Goal: Task Accomplishment & Management: Manage account settings

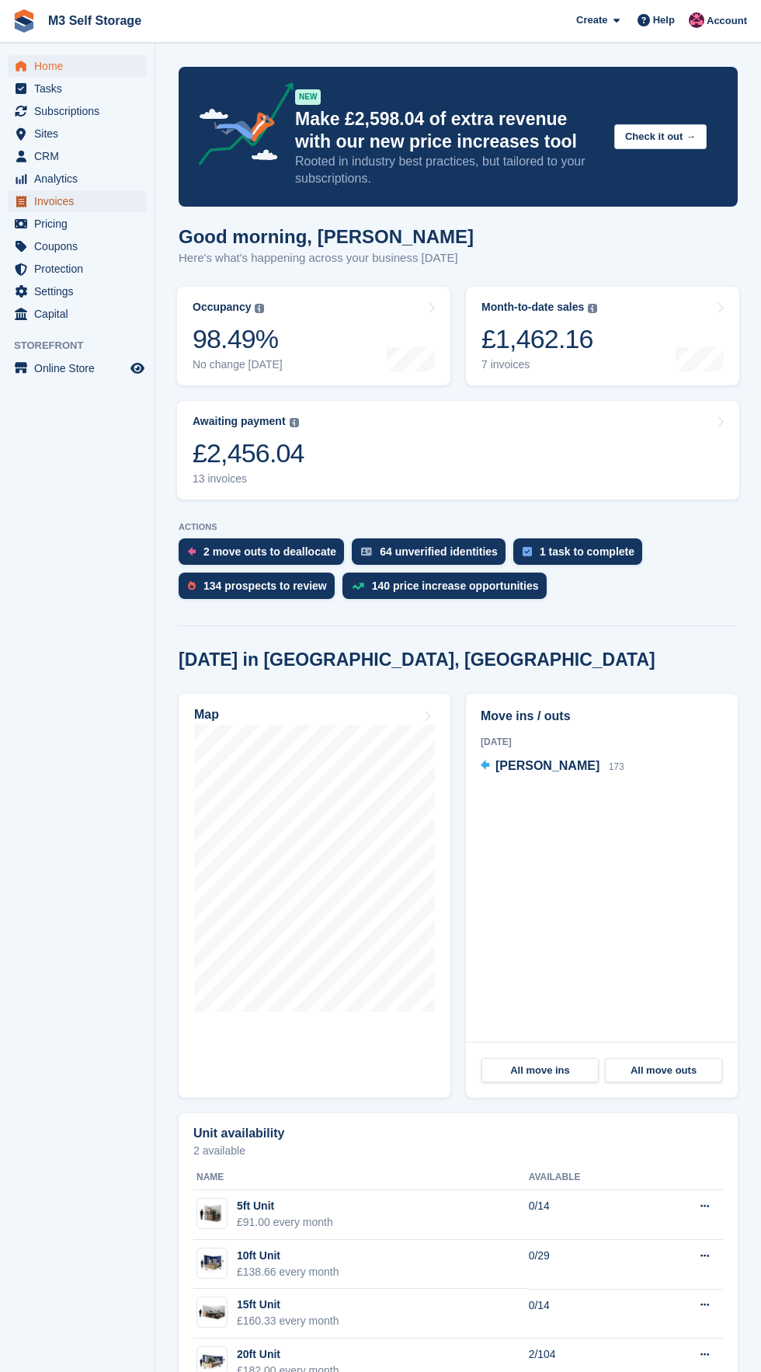
click at [97, 209] on span "Invoices" at bounding box center [80, 201] width 93 height 22
click at [127, 117] on link "Subscriptions" at bounding box center [77, 111] width 139 height 22
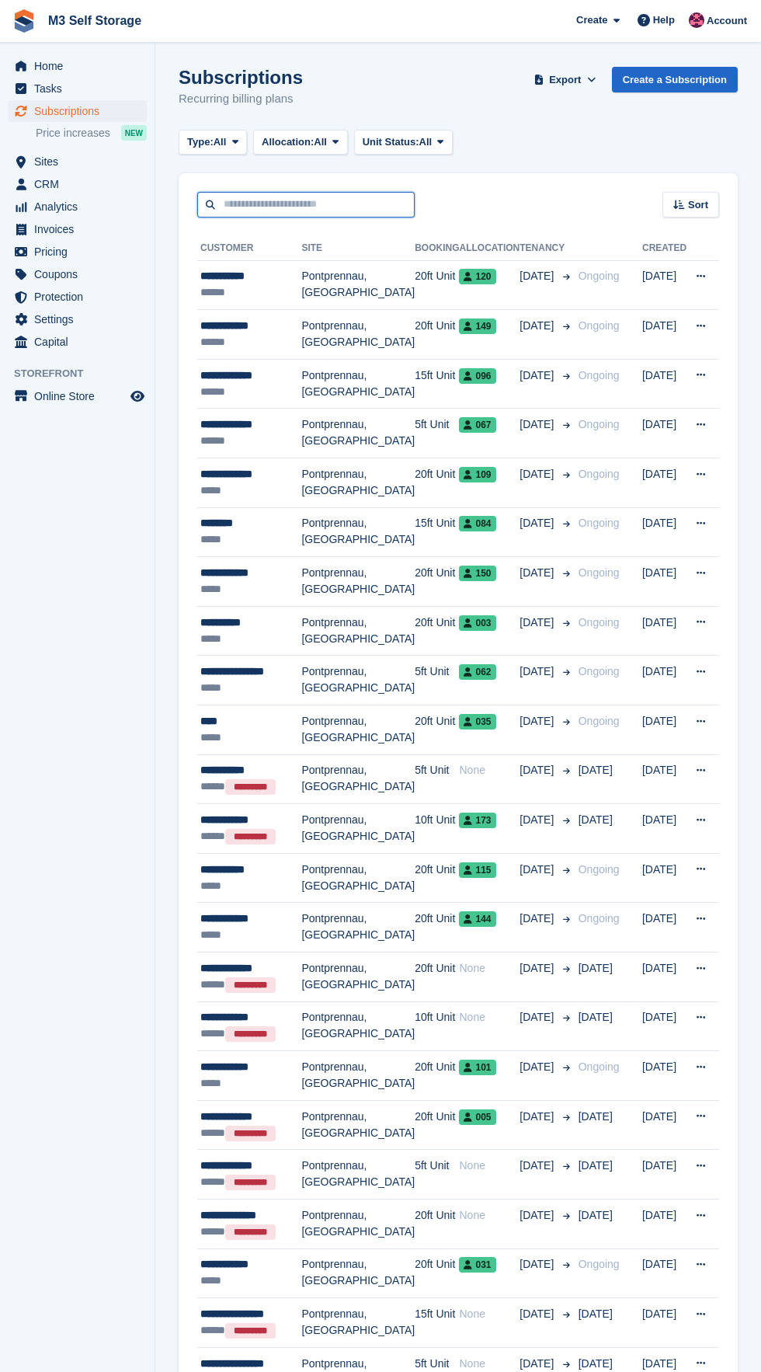
click at [318, 209] on input "text" at bounding box center [306, 205] width 218 height 26
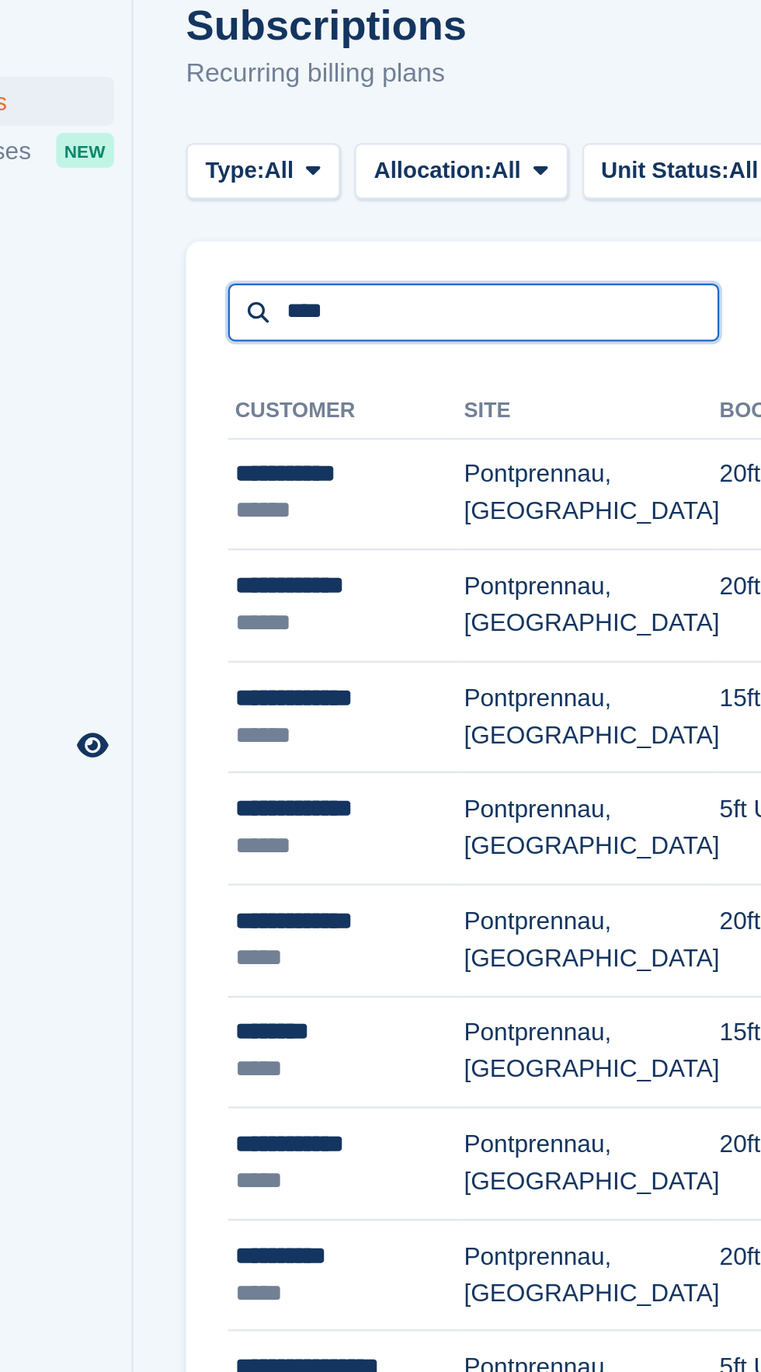
type input "****"
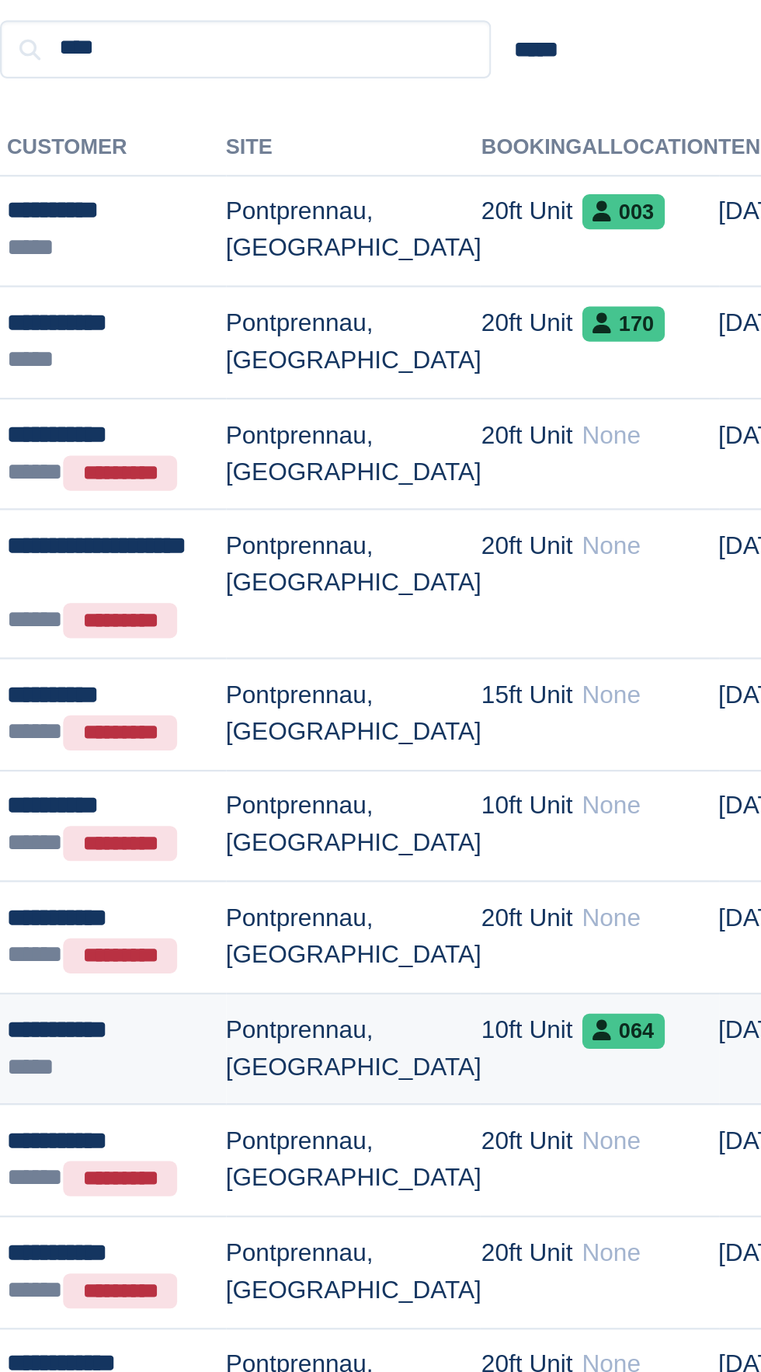
click at [385, 647] on td "Pontprennau, [GEOGRAPHIC_DATA]" at bounding box center [354, 647] width 113 height 50
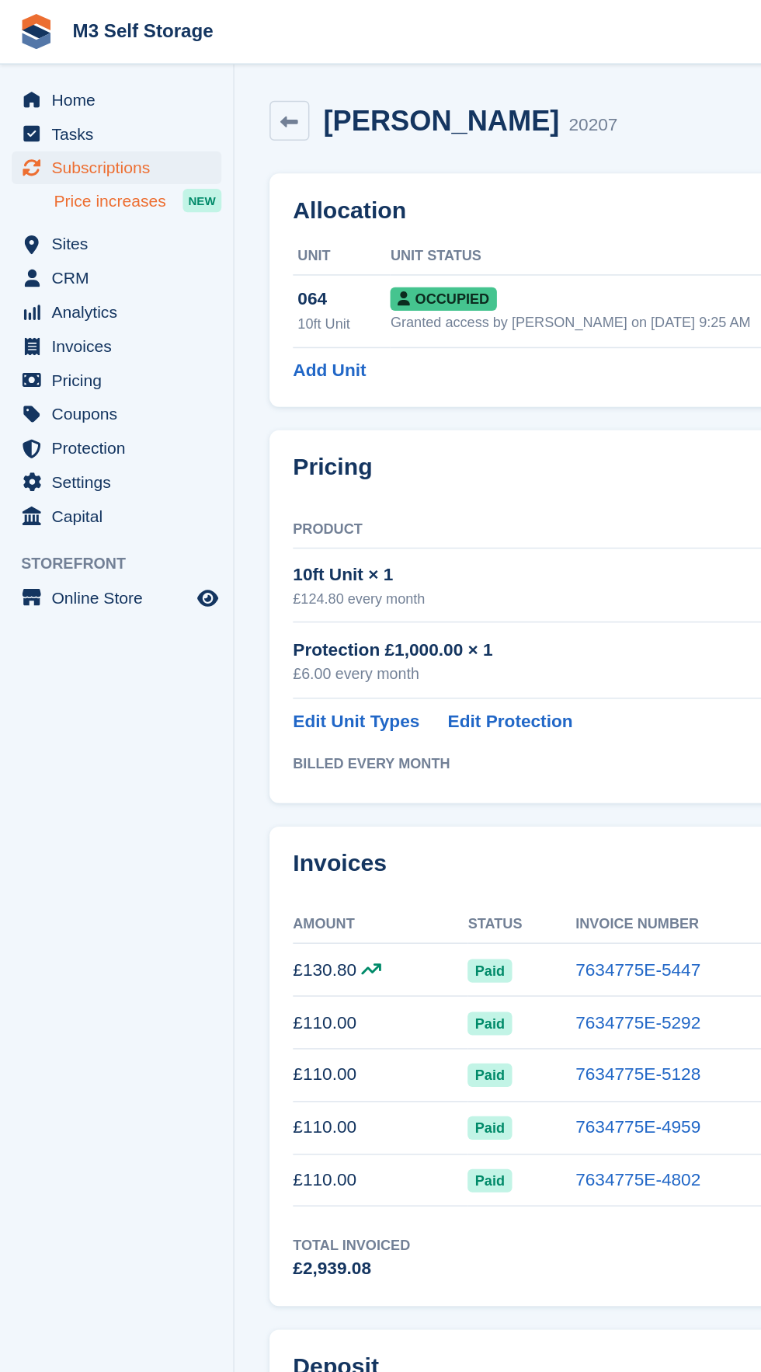
click at [102, 138] on span "Price increases" at bounding box center [73, 133] width 75 height 15
